Goal: Book appointment/travel/reservation

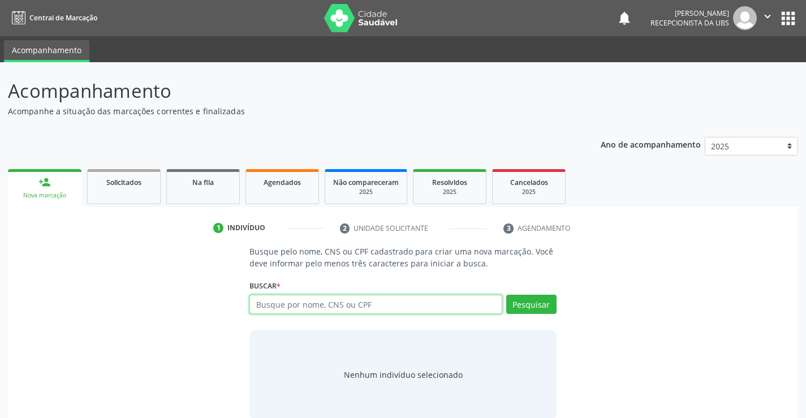
paste input "898006398862645"
type input "898006398862645"
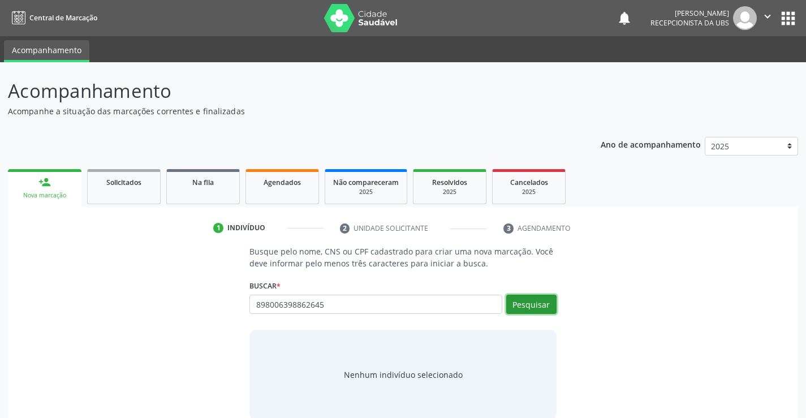
click at [519, 305] on button "Pesquisar" at bounding box center [531, 304] width 50 height 19
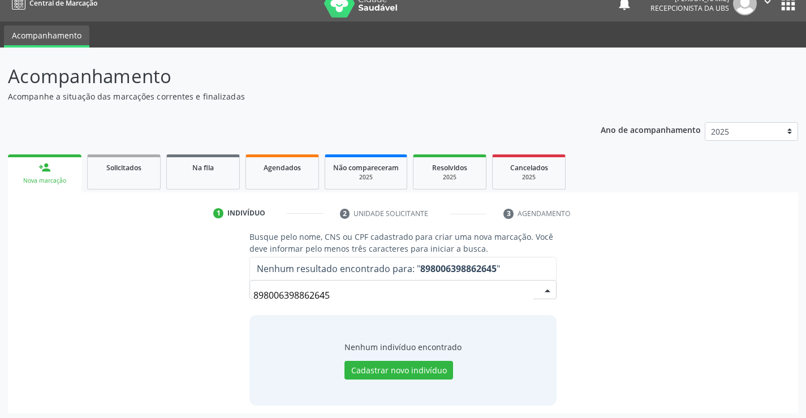
scroll to position [18, 0]
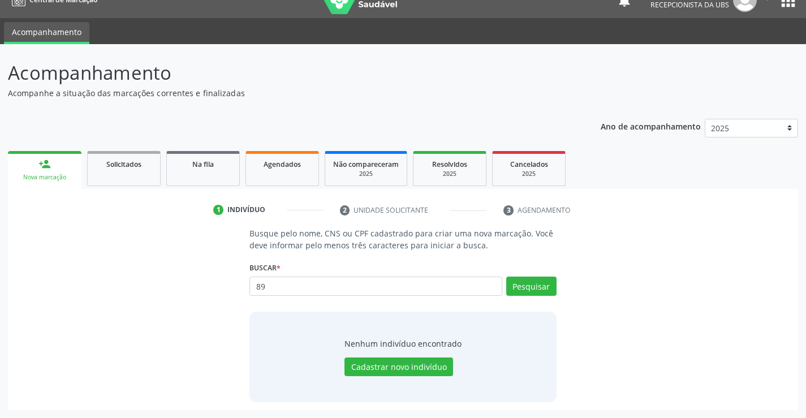
type input "8"
paste input "005.812.864-64"
type input "005.812.864-64"
click at [518, 282] on button "Pesquisar" at bounding box center [531, 286] width 50 height 19
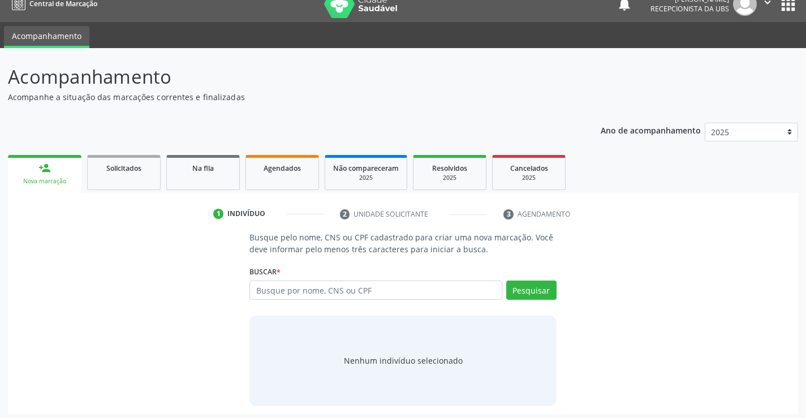
scroll to position [18, 0]
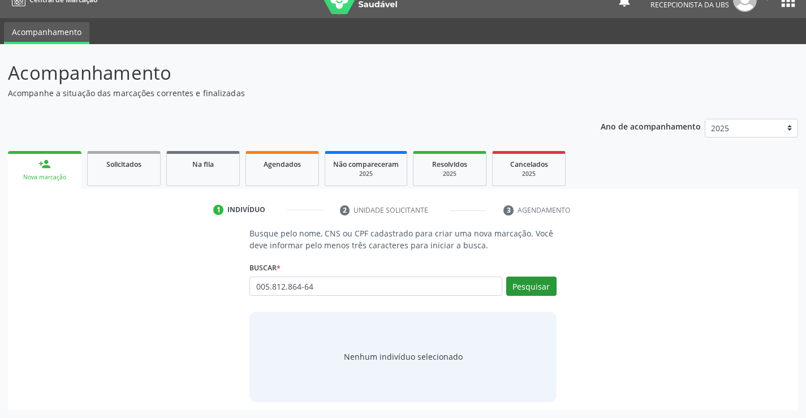
type input "005.812.864-64"
click at [542, 283] on button "Pesquisar" at bounding box center [531, 286] width 50 height 19
type input "005.812.864-64"
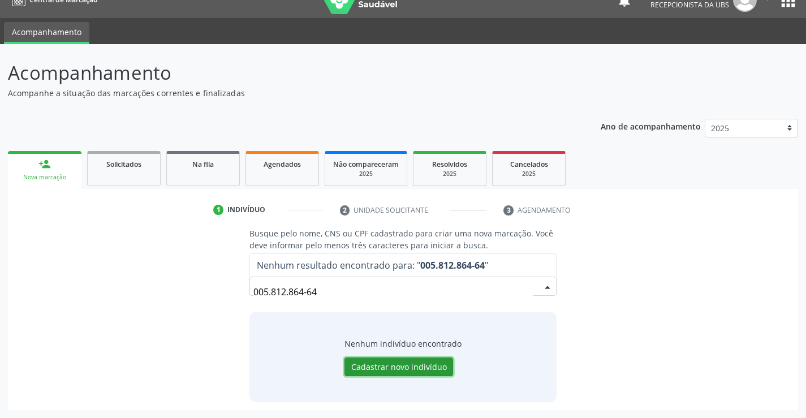
click at [425, 367] on button "Cadastrar novo indivíduo" at bounding box center [398, 366] width 109 height 19
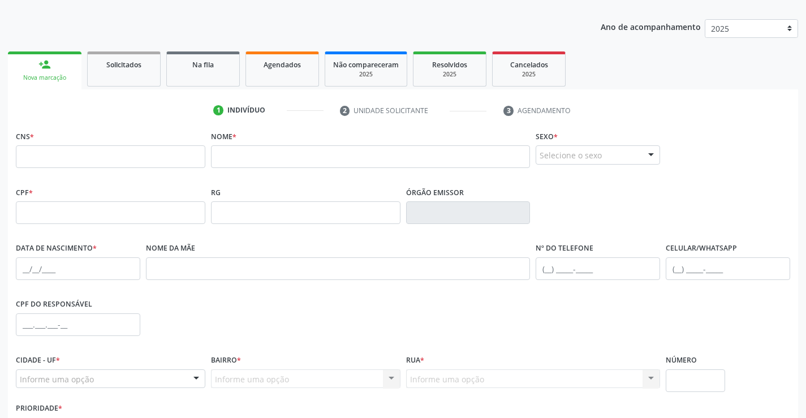
scroll to position [131, 0]
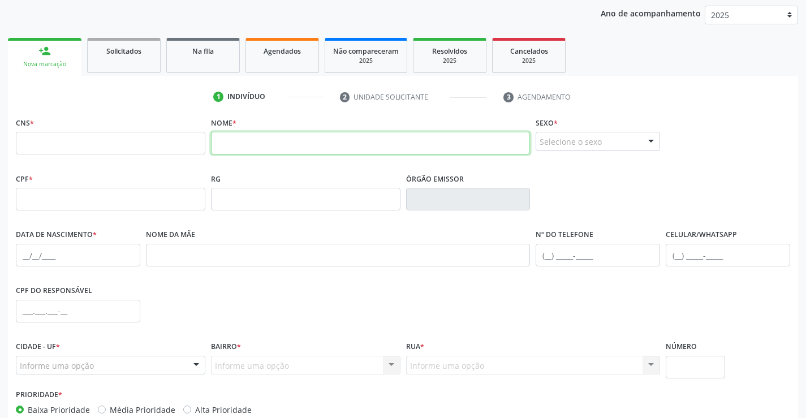
click at [257, 141] on input "text" at bounding box center [371, 143] width 320 height 23
paste input "Noah Ravi Alves dos Santos"
type input "Noah Ravi Alves dos Santos"
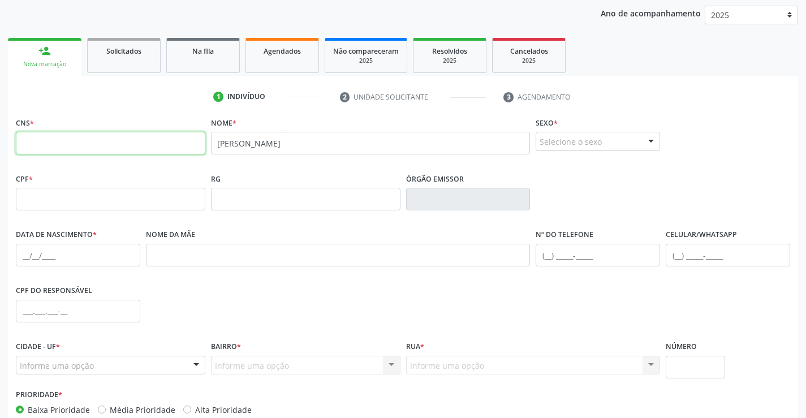
click at [169, 150] on input "text" at bounding box center [110, 143] width 189 height 23
paste input "898 0063 9886 2645"
type input "898 0063 9886 2645"
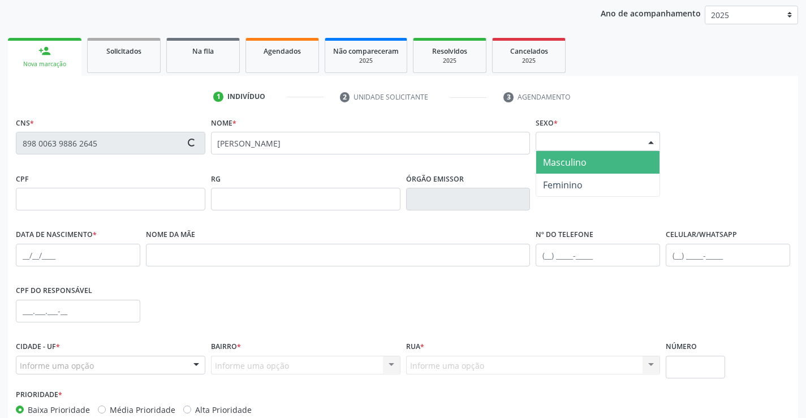
click at [570, 140] on div "Selecione o sexo" at bounding box center [598, 141] width 124 height 19
click at [577, 154] on span "Masculino" at bounding box center [597, 162] width 123 height 23
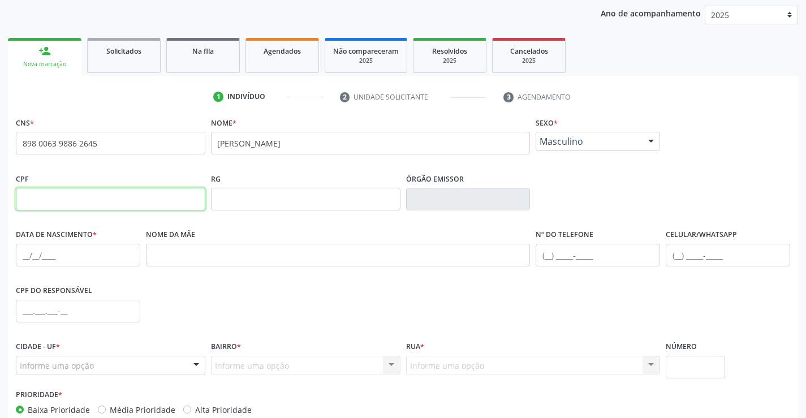
click at [118, 202] on input "text" at bounding box center [110, 199] width 189 height 23
paste input "005.812.864-64"
type input "005.812.864-64"
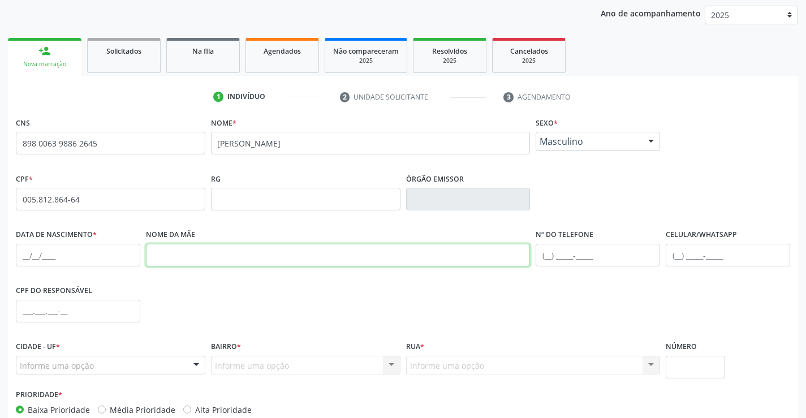
click at [198, 259] on input "text" at bounding box center [338, 255] width 385 height 23
paste input "Julia Rayane dos Santos Lima"
type input "Julia Rayane dos Santos Lima"
click at [102, 251] on input "text" at bounding box center [78, 255] width 124 height 23
paste input "02/04/2025"
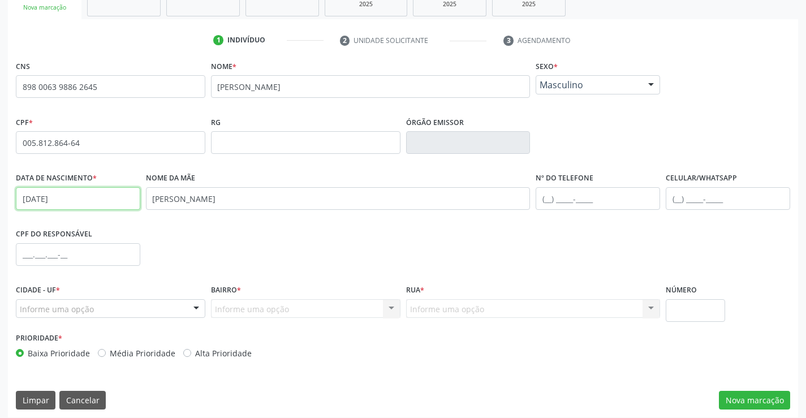
scroll to position [195, 0]
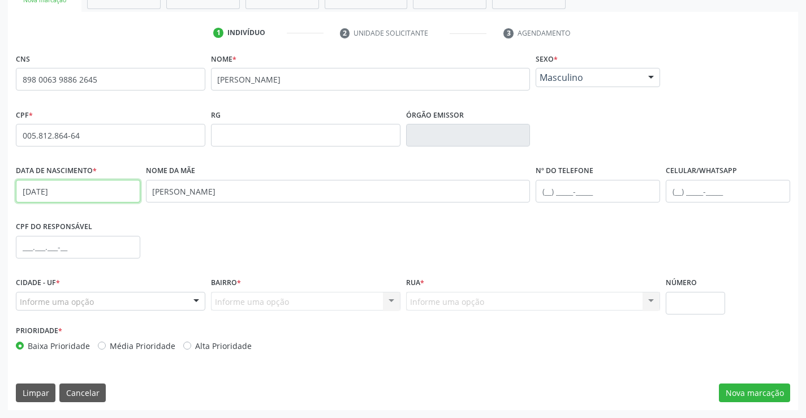
type input "02/04/2025"
click at [199, 302] on div at bounding box center [196, 301] width 17 height 19
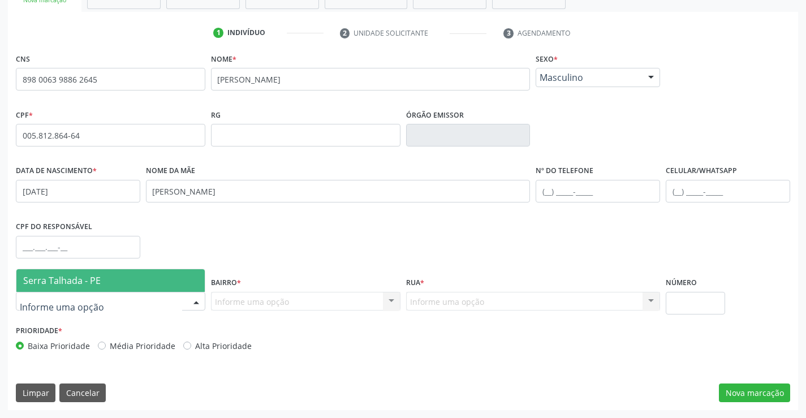
click at [154, 283] on span "Serra Talhada - PE" at bounding box center [110, 280] width 188 height 23
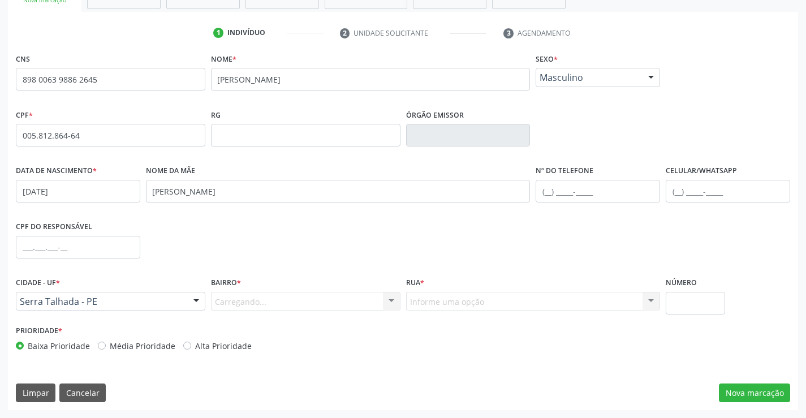
click at [398, 292] on div "Carregando... Nenhum resultado encontrado para: " " Nenhuma opção encontrada. D…" at bounding box center [305, 301] width 189 height 19
click at [397, 299] on div "Carregando... Nenhum resultado encontrado para: " " Nenhuma opção encontrada. D…" at bounding box center [305, 301] width 189 height 19
click at [383, 301] on div "Carregando... Nenhum resultado encontrado para: " " Nenhuma opção encontrada. D…" at bounding box center [305, 301] width 189 height 19
click at [383, 301] on div at bounding box center [391, 301] width 17 height 19
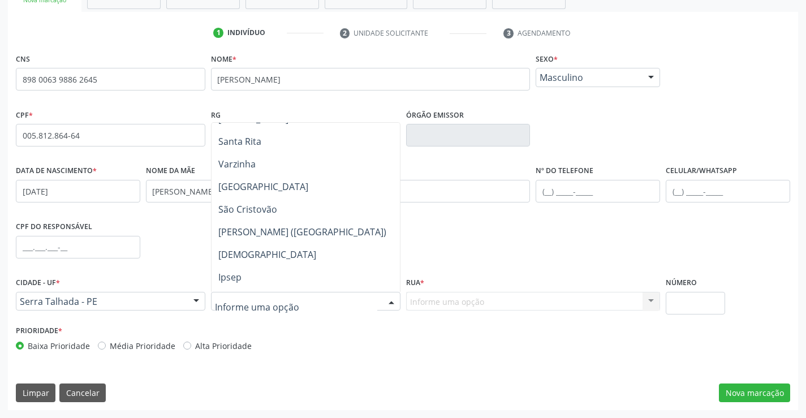
scroll to position [226, 0]
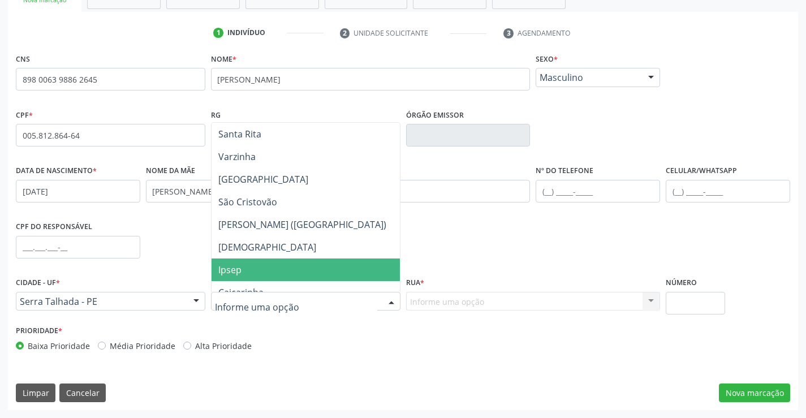
click at [243, 266] on span "Ipsep" at bounding box center [306, 269] width 188 height 23
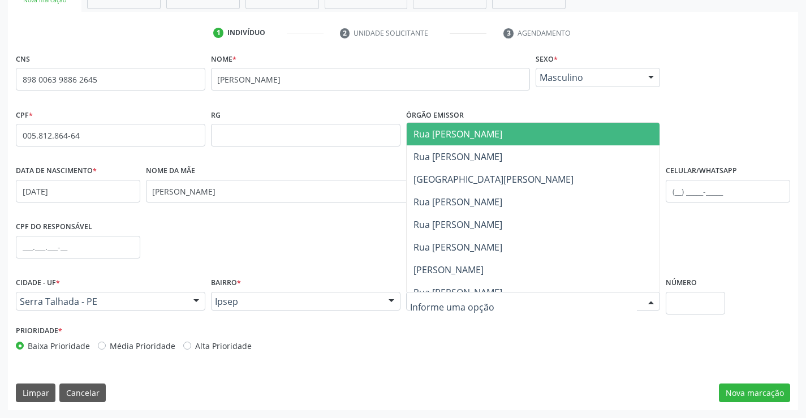
click at [543, 298] on div at bounding box center [533, 301] width 255 height 19
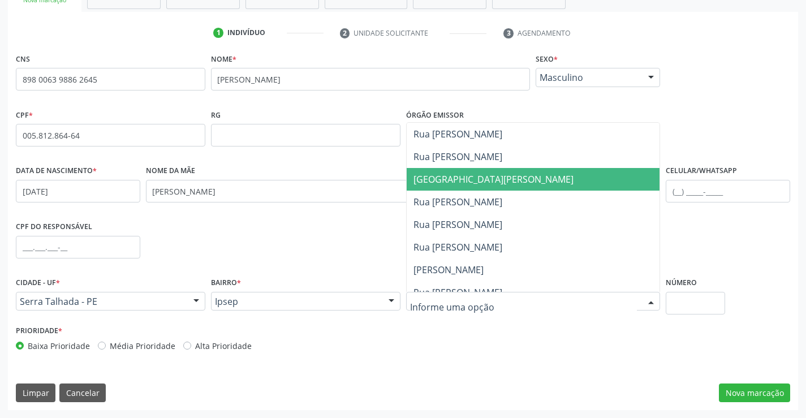
click at [505, 173] on span "Avenida Monsenhor João Kerhle" at bounding box center [493, 179] width 160 height 12
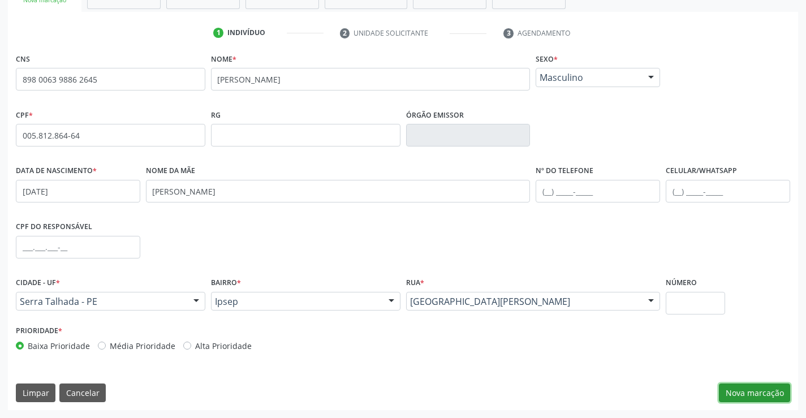
click at [756, 389] on button "Nova marcação" at bounding box center [754, 392] width 71 height 19
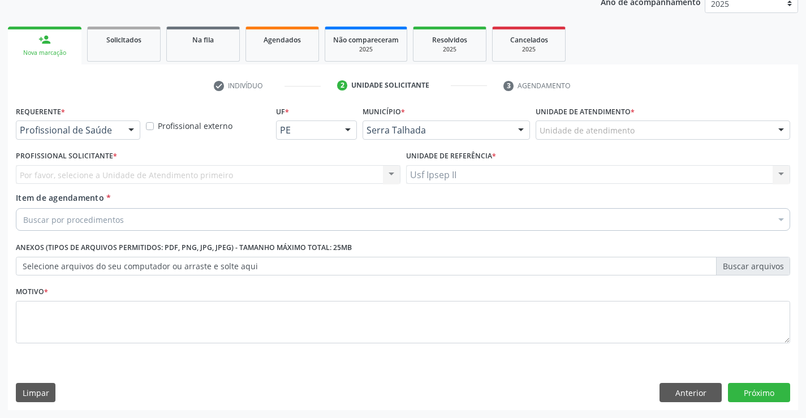
scroll to position [143, 0]
click at [687, 130] on div "Unidade de atendimento" at bounding box center [663, 129] width 255 height 19
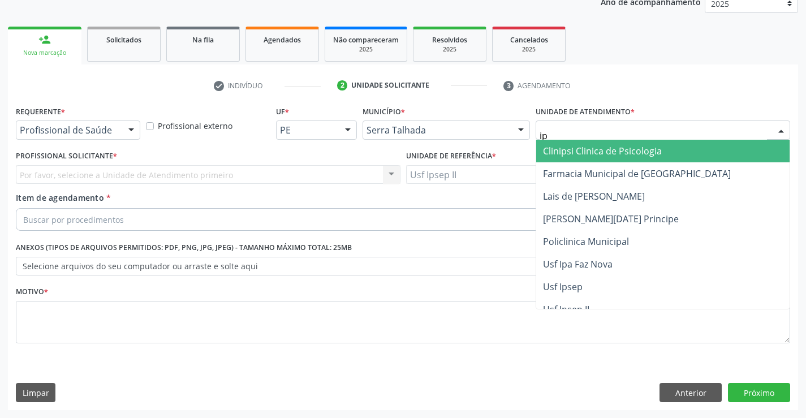
type input "ips"
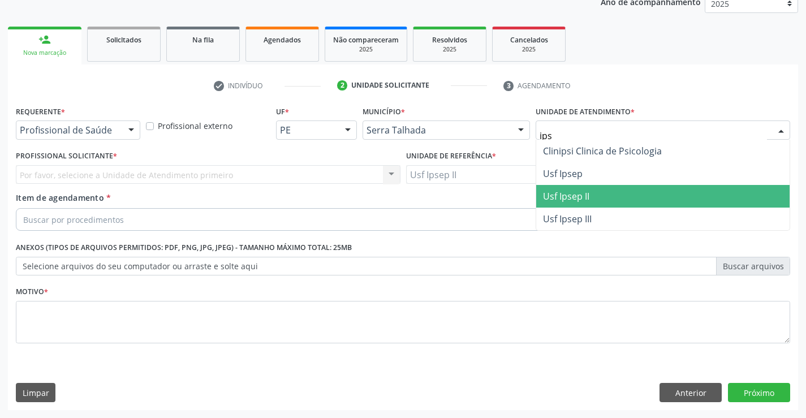
click at [601, 195] on span "Usf Ipsep II" at bounding box center [662, 196] width 253 height 23
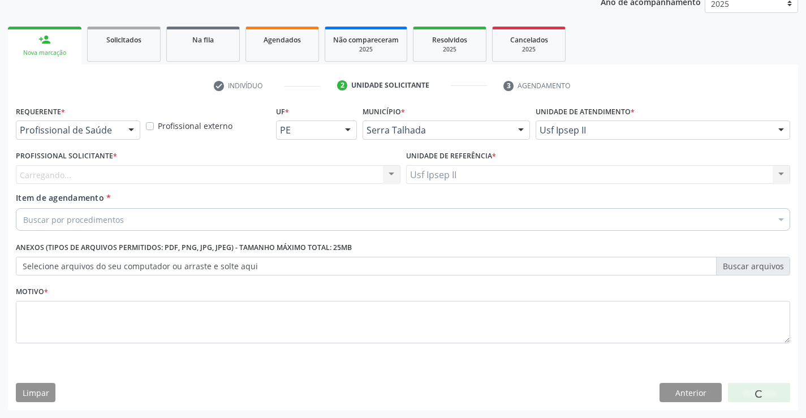
click at [183, 174] on div "Carregando... Nenhum resultado encontrado para: " " Não há nenhuma opção para s…" at bounding box center [208, 174] width 385 height 19
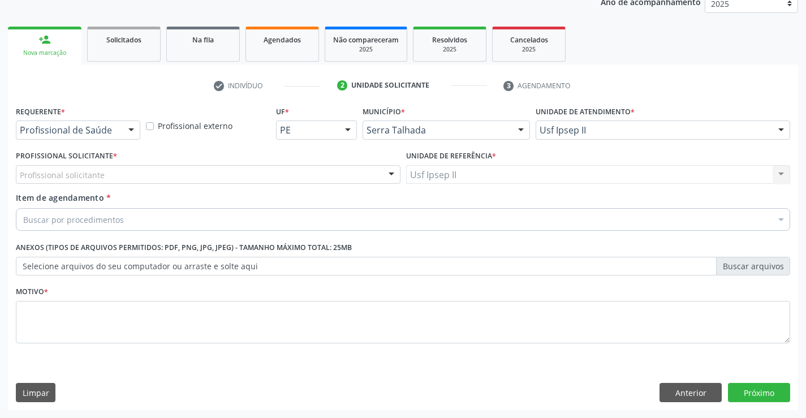
click at [182, 174] on div "Profissional solicitante" at bounding box center [208, 174] width 385 height 19
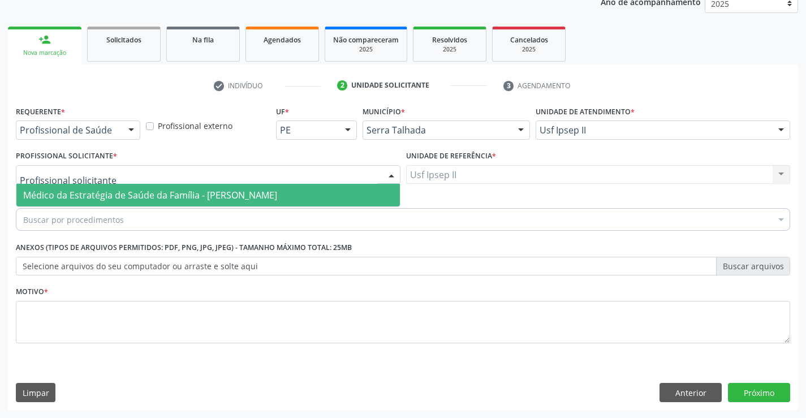
click at [162, 189] on span "Médico da Estratégia de Saúde da Família - Nadjane Nayara Bezerra Ferreira da S…" at bounding box center [150, 195] width 254 height 12
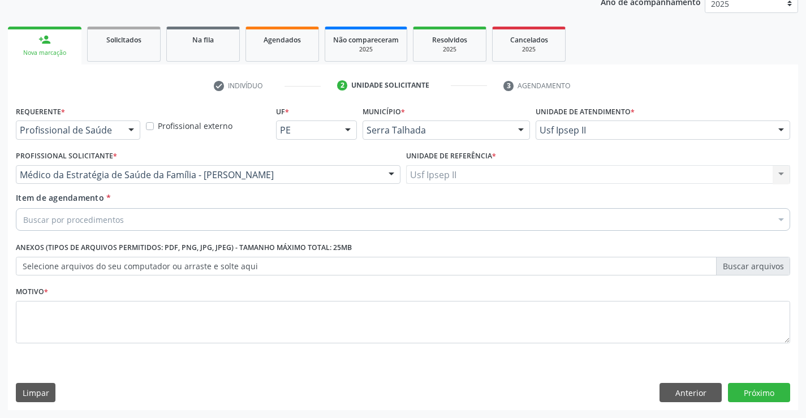
click at [143, 219] on div "Buscar por procedimentos" at bounding box center [403, 219] width 774 height 23
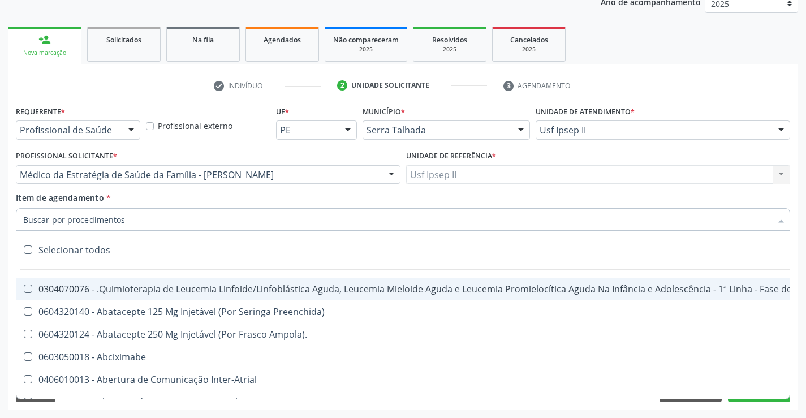
click at [143, 220] on input "Item de agendamento *" at bounding box center [397, 219] width 748 height 23
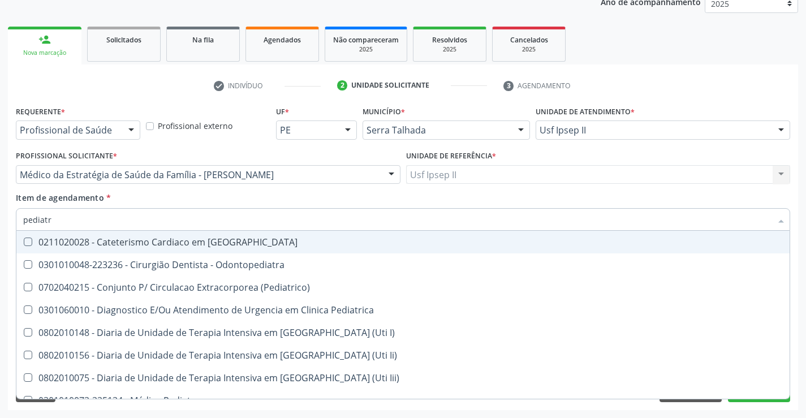
type input "pediatra"
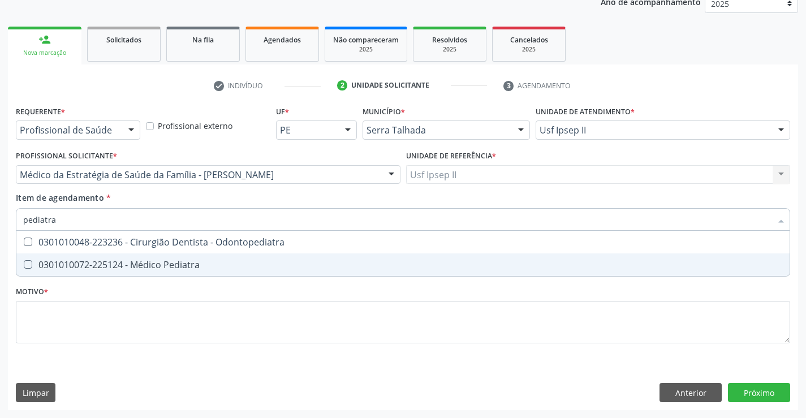
click at [156, 262] on div "0301010072-225124 - Médico Pediatra" at bounding box center [403, 264] width 760 height 9
checkbox Pediatra "true"
click at [85, 335] on div "Requerente * Profissional de Saúde Profissional de Saúde Paciente Nenhum result…" at bounding box center [403, 231] width 774 height 256
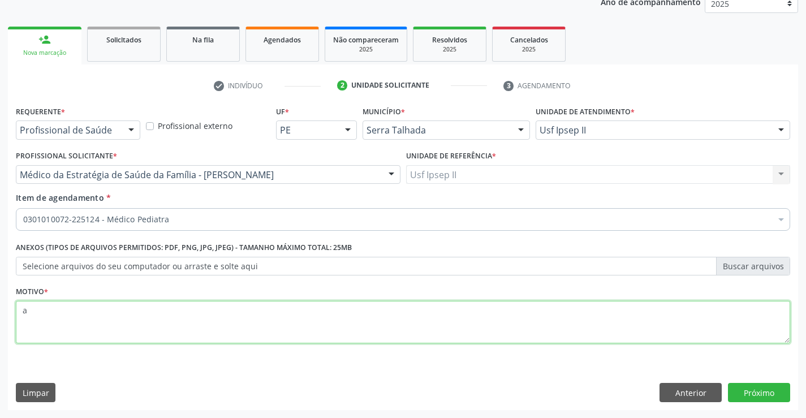
type textarea "a"
click at [766, 377] on div "Requerente * Profissional de Saúde Profissional de Saúde Paciente Nenhum result…" at bounding box center [403, 256] width 790 height 307
click at [769, 384] on button "Próximo" at bounding box center [759, 392] width 62 height 19
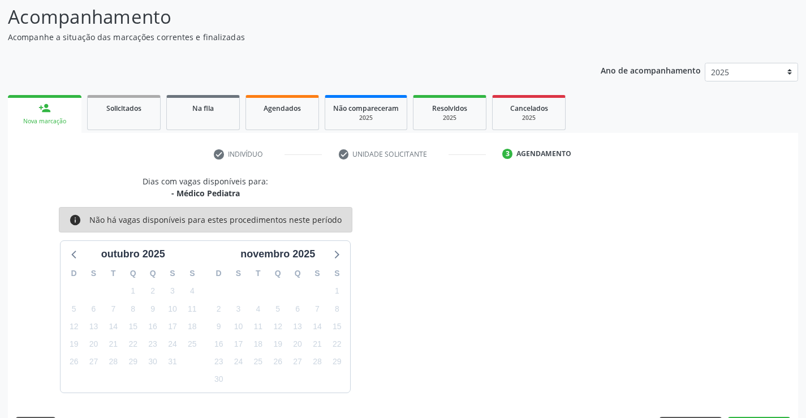
scroll to position [107, 0]
